Goal: Task Accomplishment & Management: Use online tool/utility

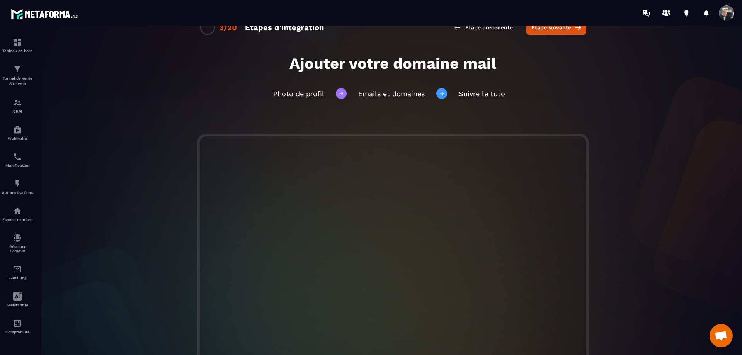
scroll to position [13, 0]
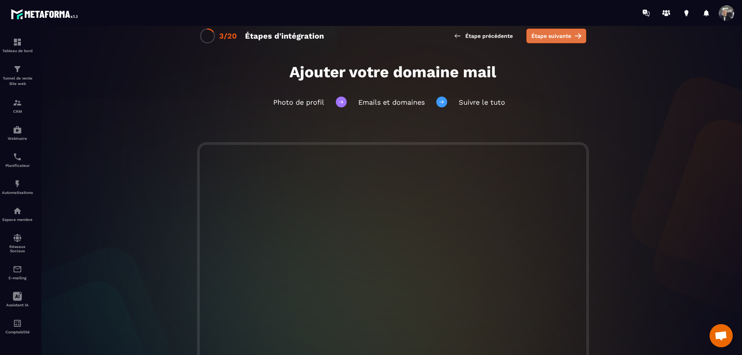
click at [554, 34] on span "Étape suivante" at bounding box center [551, 36] width 40 height 8
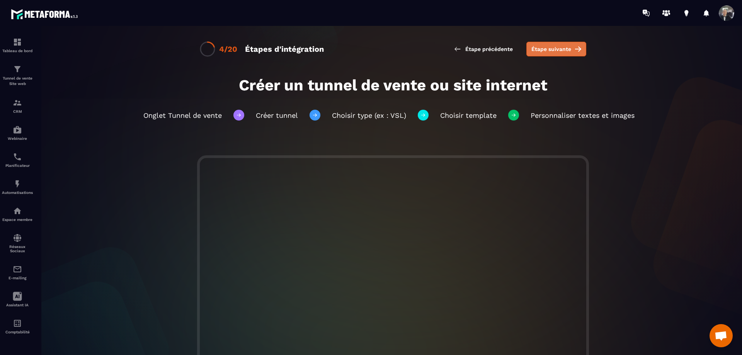
click at [535, 46] on span "Étape suivante" at bounding box center [551, 49] width 40 height 8
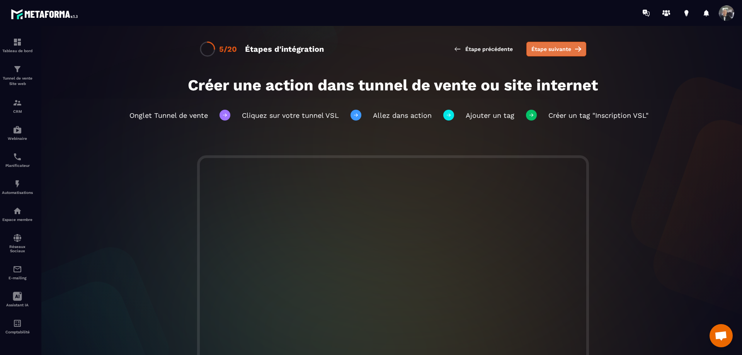
click at [569, 49] on button "Étape suivante" at bounding box center [556, 49] width 60 height 15
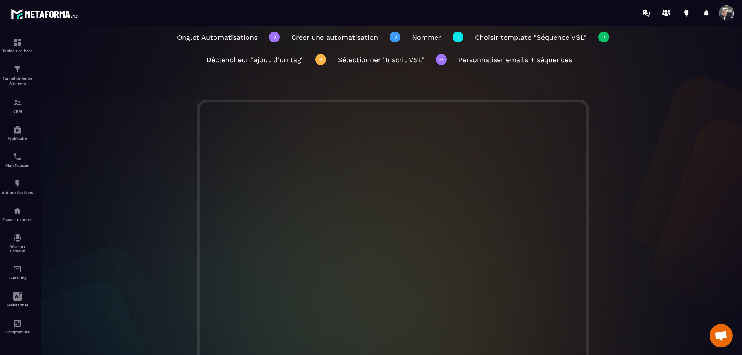
scroll to position [113, 0]
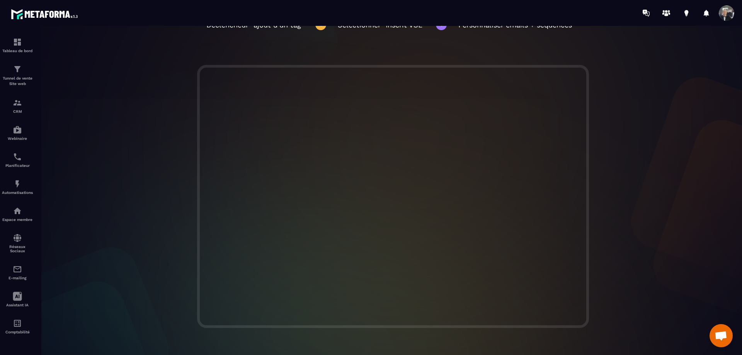
click at [154, 160] on div at bounding box center [392, 196] width 713 height 263
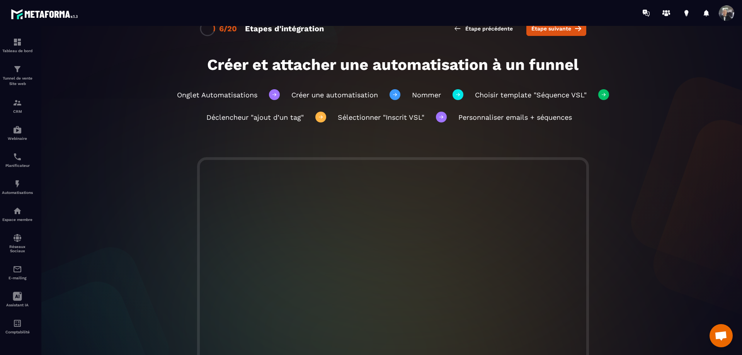
scroll to position [0, 0]
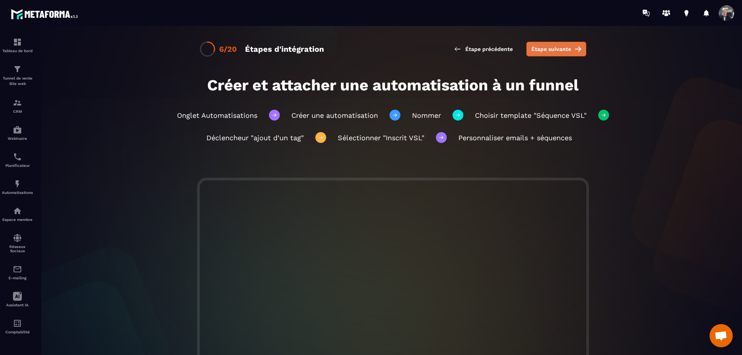
click at [569, 50] on button "Étape suivante" at bounding box center [556, 49] width 60 height 15
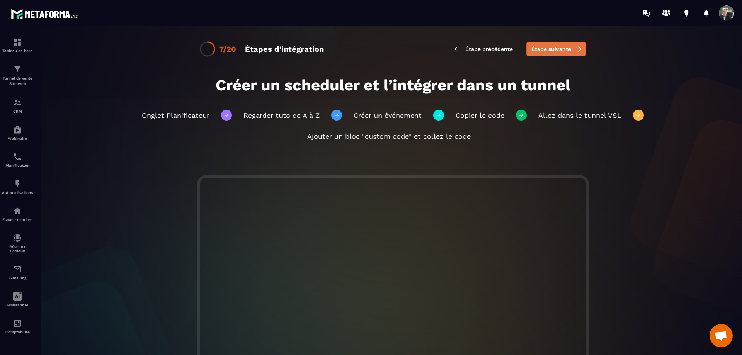
click at [549, 46] on span "Étape suivante" at bounding box center [551, 49] width 40 height 8
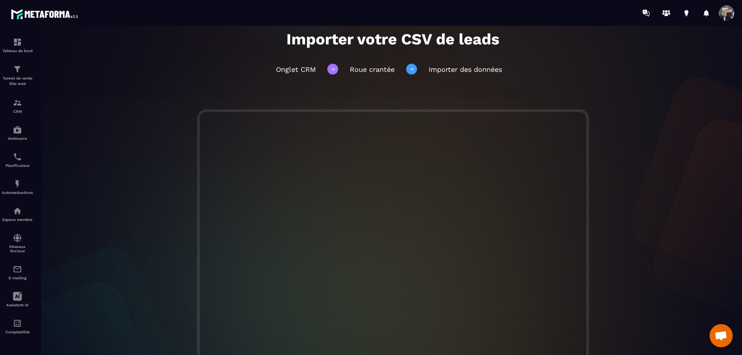
scroll to position [13, 0]
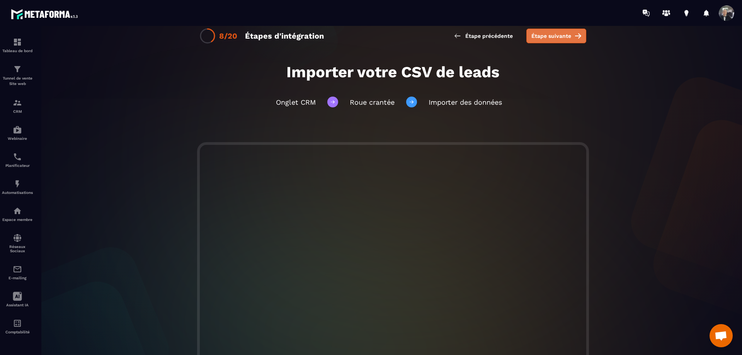
click at [541, 41] on button "Étape suivante" at bounding box center [556, 36] width 60 height 15
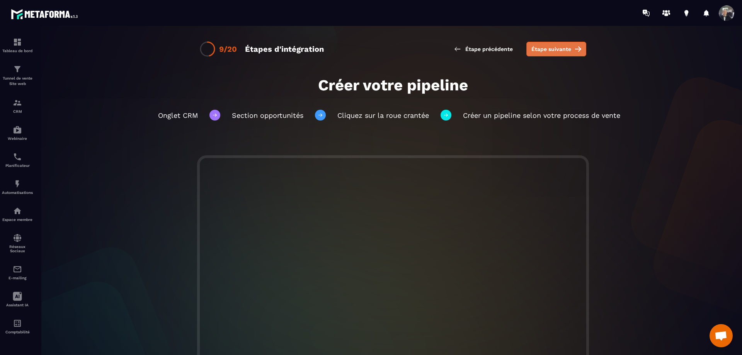
click at [565, 49] on span "Étape suivante" at bounding box center [551, 49] width 40 height 8
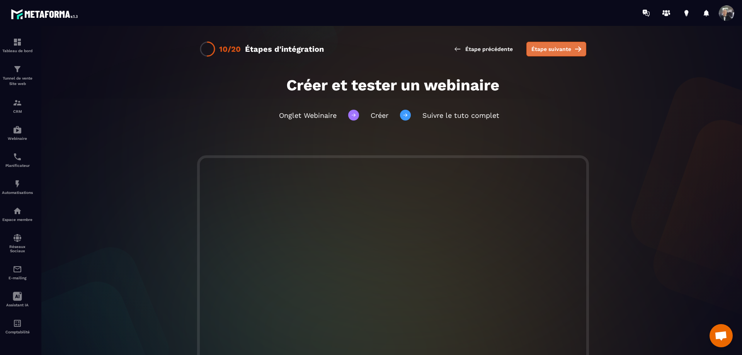
click at [569, 48] on button "Étape suivante" at bounding box center [556, 49] width 60 height 15
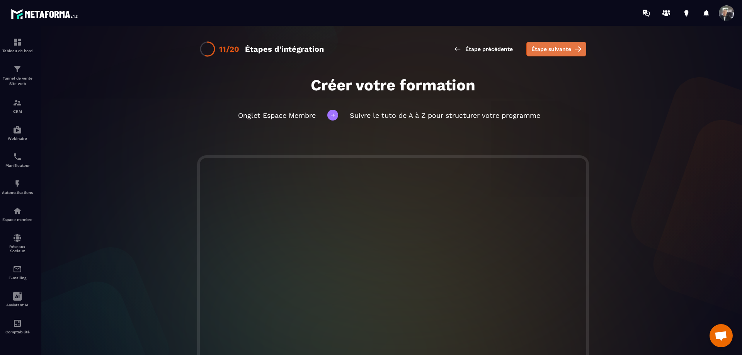
click at [543, 51] on span "Étape suivante" at bounding box center [551, 49] width 40 height 8
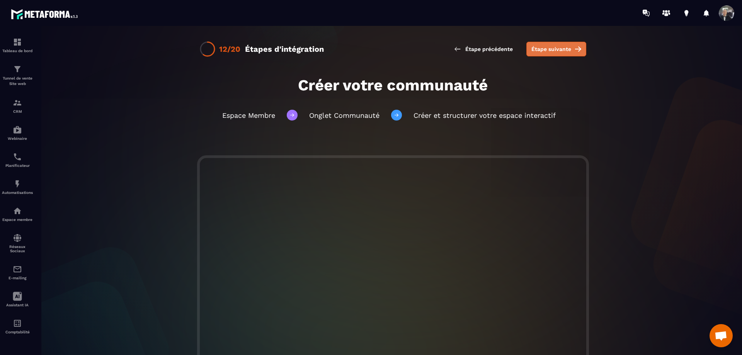
click at [549, 51] on span "Étape suivante" at bounding box center [551, 49] width 40 height 8
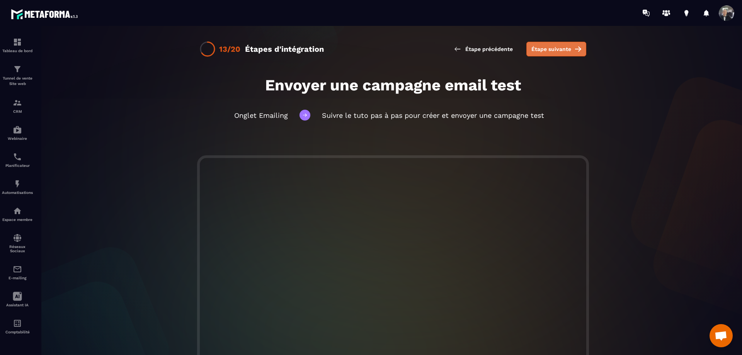
click at [555, 51] on span "Étape suivante" at bounding box center [551, 49] width 40 height 8
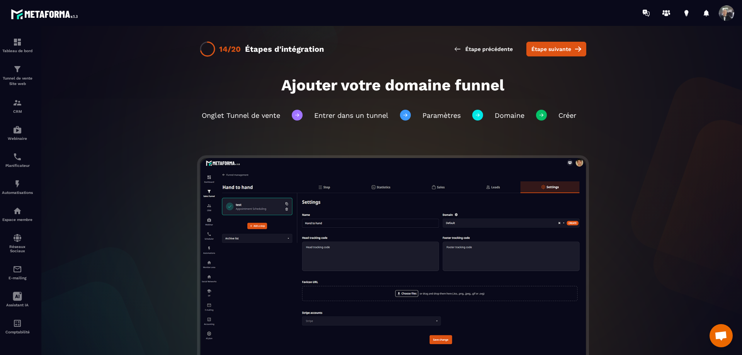
scroll to position [52, 0]
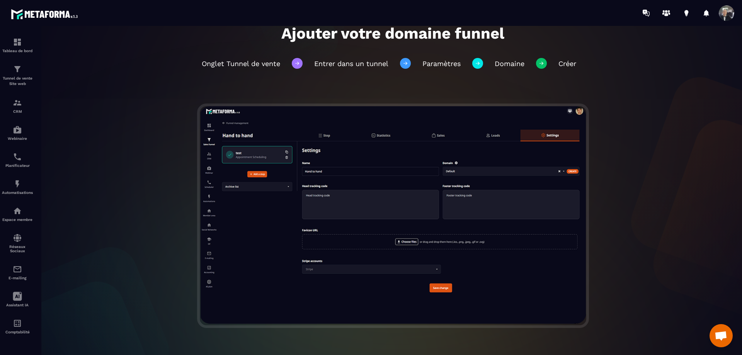
click at [400, 199] on img at bounding box center [393, 215] width 386 height 218
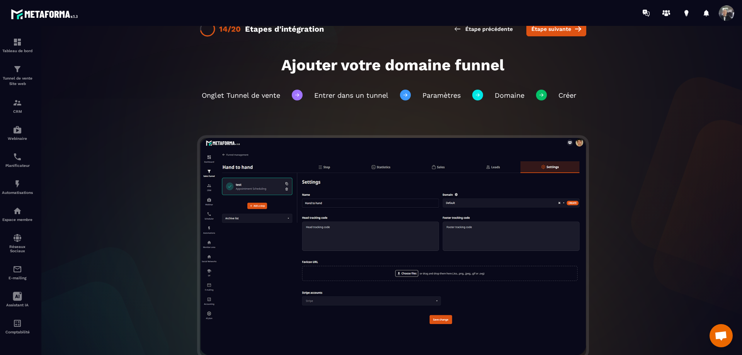
scroll to position [0, 0]
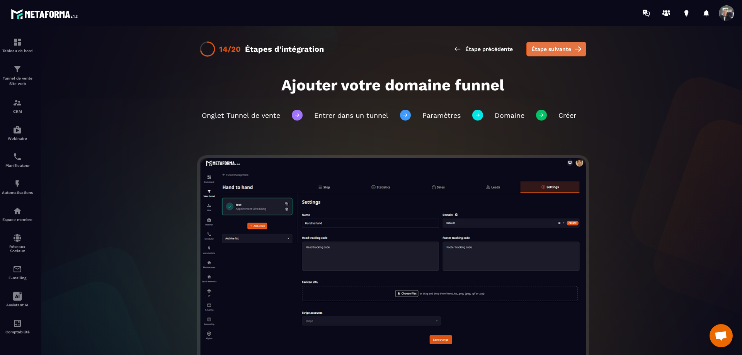
click at [551, 47] on span "Étape suivante" at bounding box center [551, 49] width 40 height 8
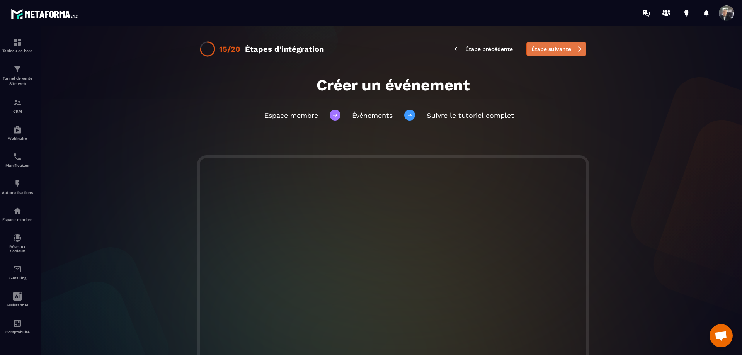
click at [557, 49] on span "Étape suivante" at bounding box center [551, 49] width 40 height 8
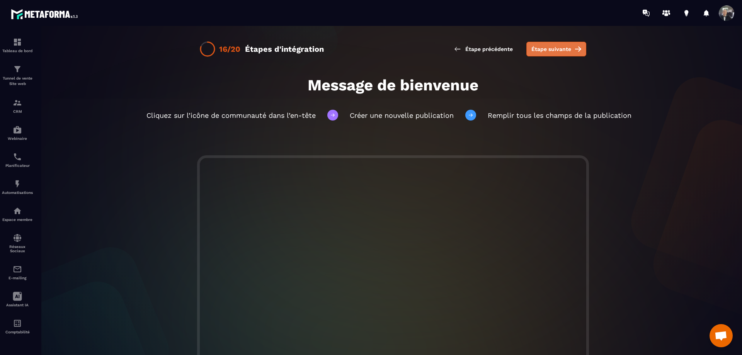
click at [541, 52] on span "Étape suivante" at bounding box center [551, 49] width 40 height 8
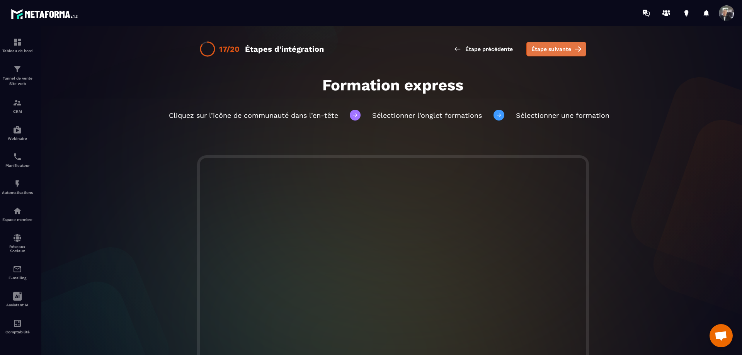
click at [551, 49] on span "Étape suivante" at bounding box center [551, 49] width 40 height 8
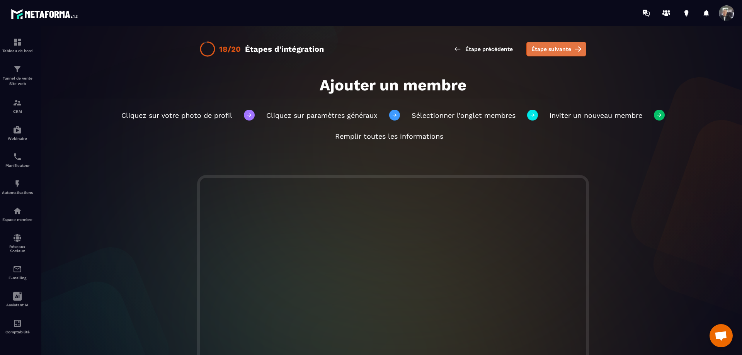
click at [547, 51] on span "Étape suivante" at bounding box center [551, 49] width 40 height 8
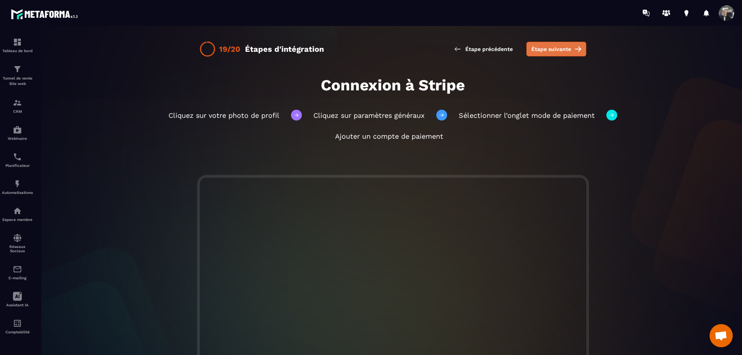
click at [564, 45] on span "Étape suivante" at bounding box center [551, 49] width 40 height 8
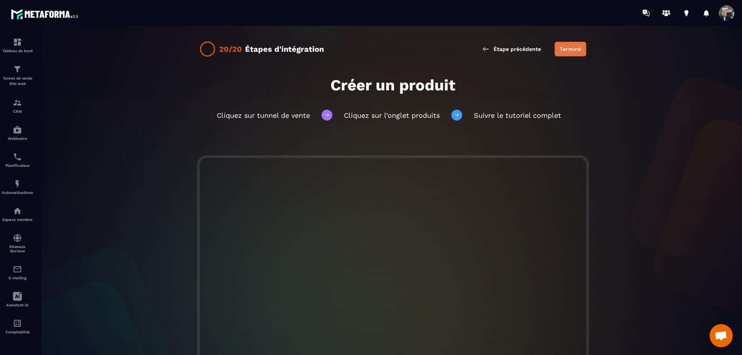
click at [557, 51] on button "Terminé" at bounding box center [570, 49] width 32 height 15
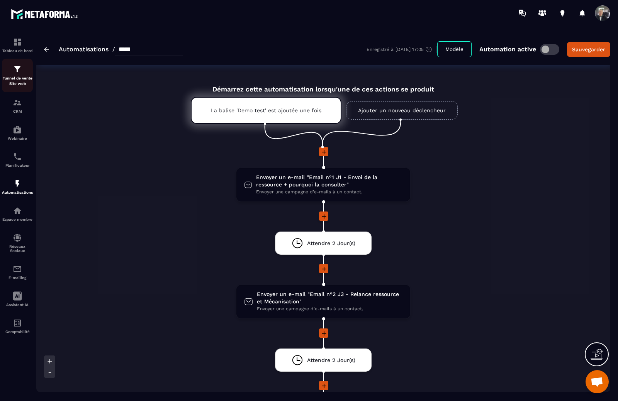
click at [9, 85] on p "Tunnel de vente Site web" at bounding box center [17, 81] width 31 height 11
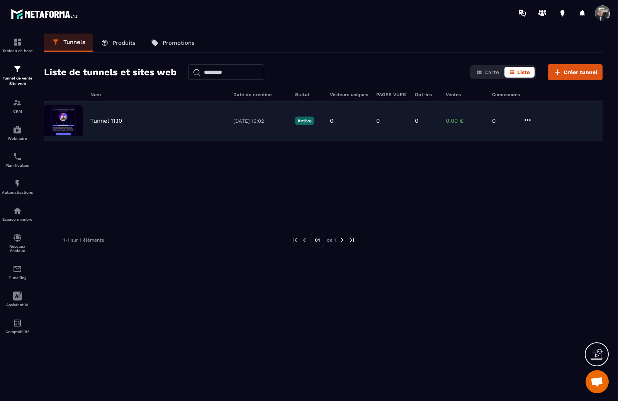
click at [180, 120] on div "Tunnel 11.10" at bounding box center [157, 120] width 135 height 7
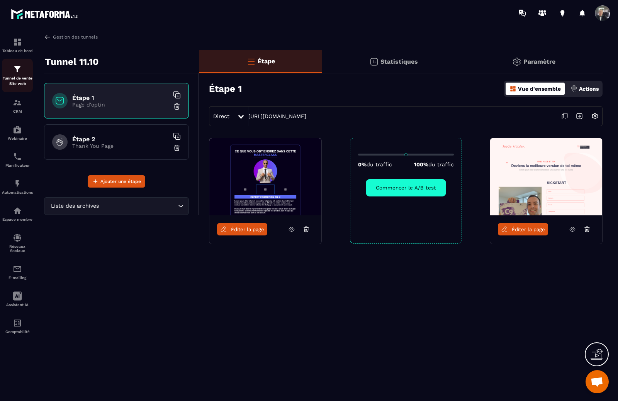
click at [17, 77] on p "Tunnel de vente Site web" at bounding box center [17, 81] width 31 height 11
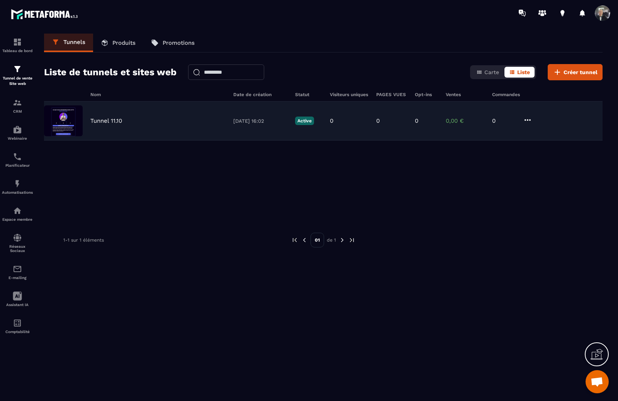
click at [358, 122] on div "0" at bounding box center [349, 120] width 39 height 7
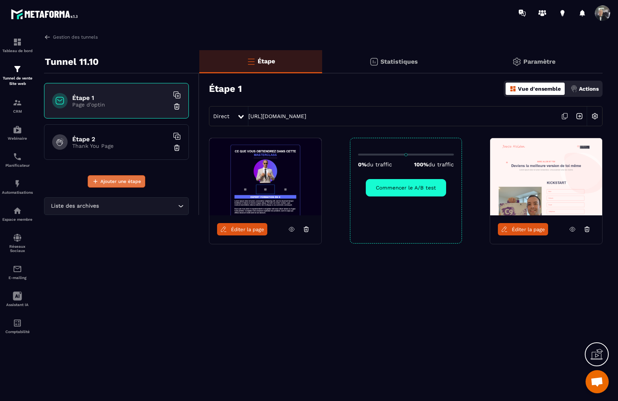
click at [129, 177] on button "Ajouter une étape" at bounding box center [117, 181] width 58 height 12
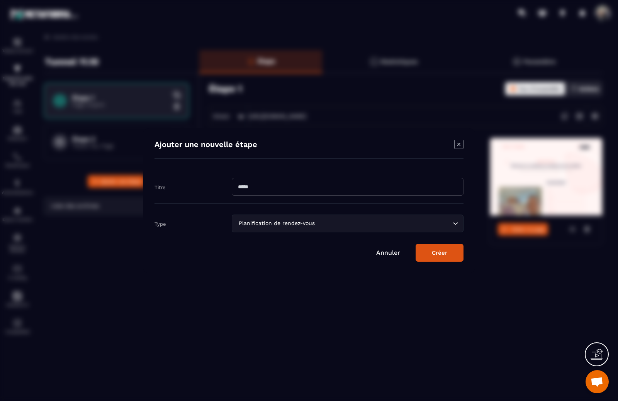
click at [291, 190] on input "Modal window" at bounding box center [348, 187] width 232 height 18
type input "****"
click at [338, 221] on input "Search for option" at bounding box center [383, 223] width 134 height 9
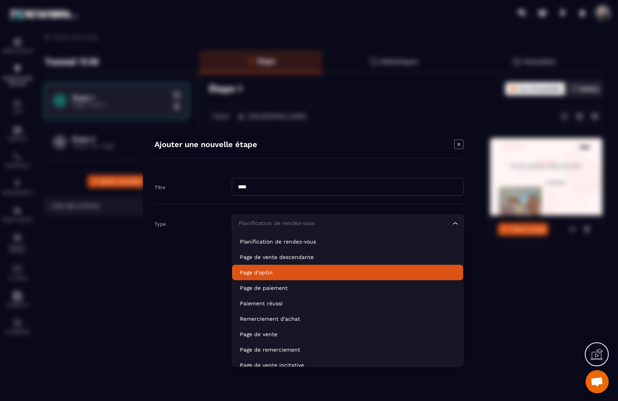
click at [275, 271] on p "Page d'optin" at bounding box center [348, 273] width 216 height 8
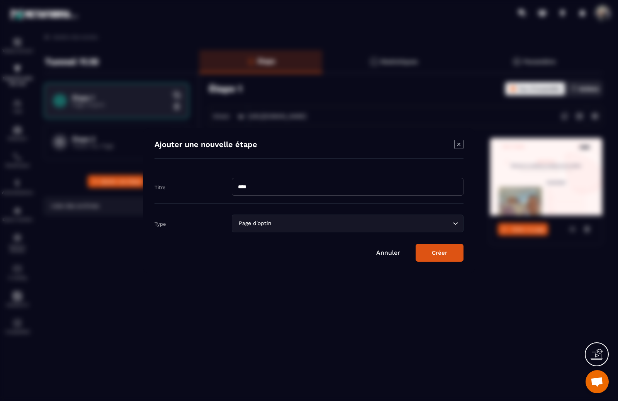
click at [434, 252] on button "Créer" at bounding box center [440, 253] width 48 height 18
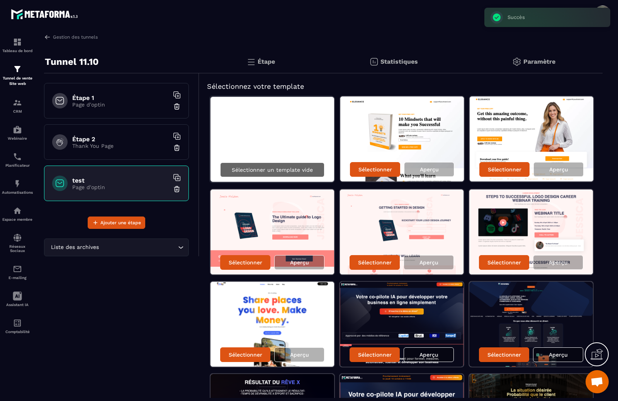
click at [286, 167] on p "Sélectionner un template vide" at bounding box center [272, 170] width 81 height 6
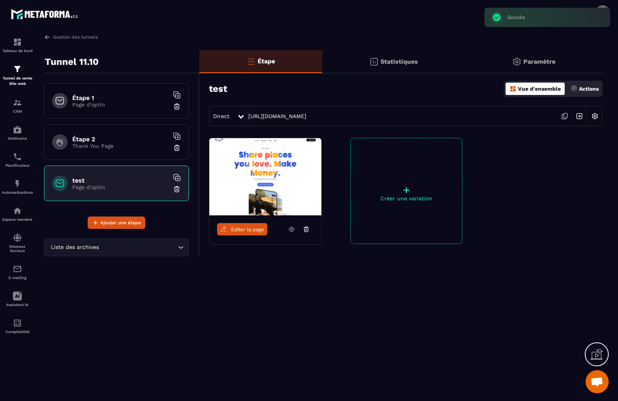
click at [239, 231] on span "Éditer la page" at bounding box center [247, 230] width 33 height 6
